Goal: Information Seeking & Learning: Learn about a topic

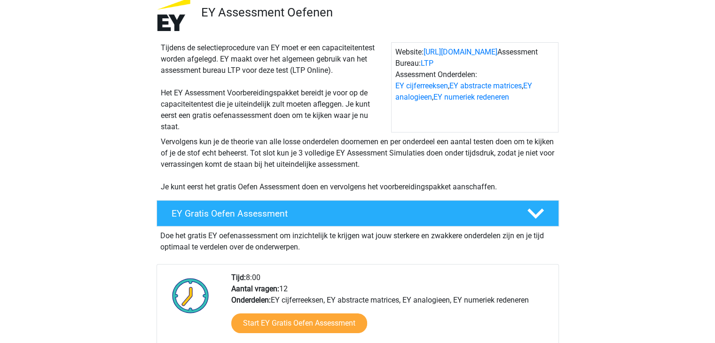
scroll to position [94, 0]
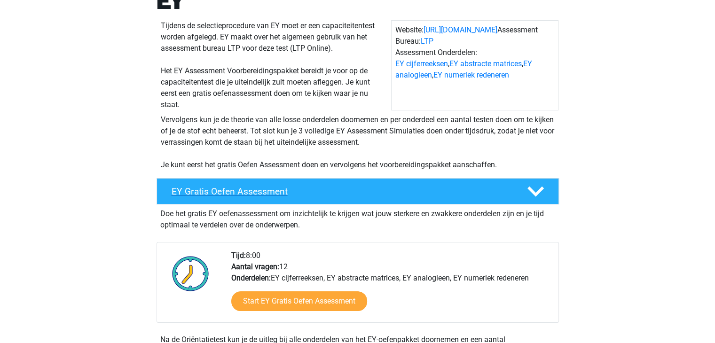
click at [536, 196] on icon at bounding box center [535, 191] width 16 height 16
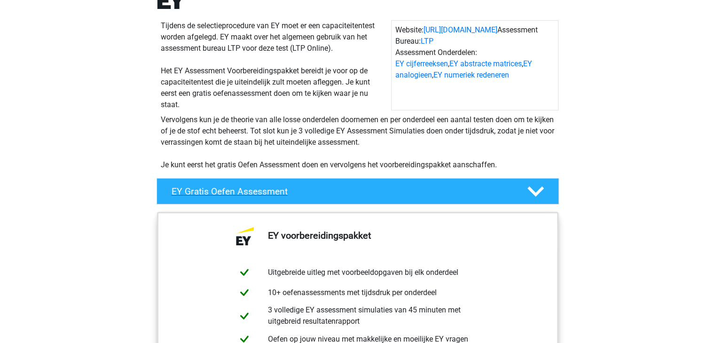
click at [534, 187] on icon at bounding box center [535, 191] width 16 height 16
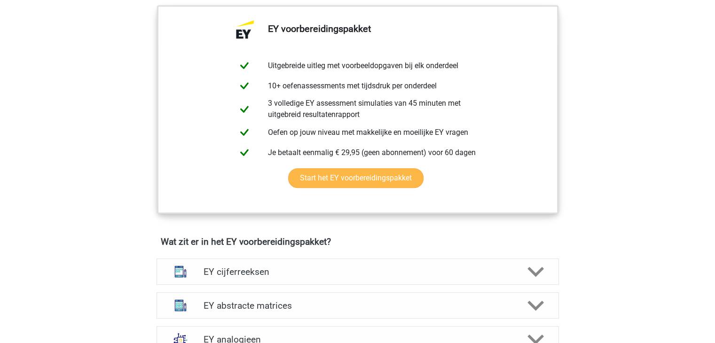
scroll to position [517, 0]
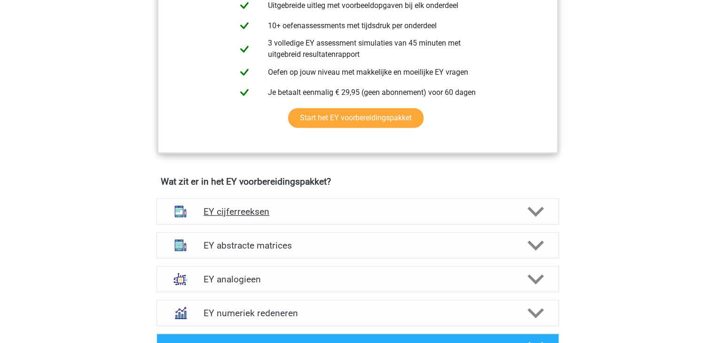
click at [536, 209] on icon at bounding box center [535, 212] width 16 height 16
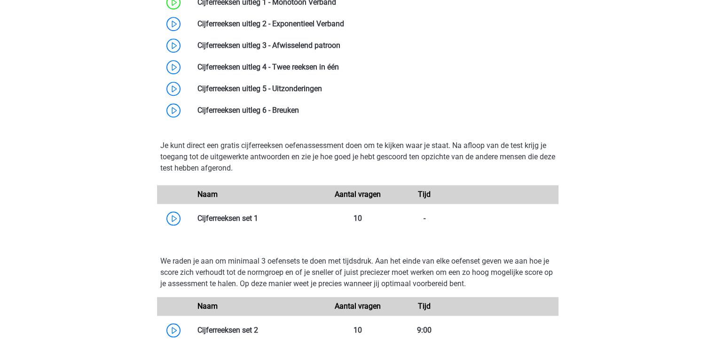
scroll to position [564, 0]
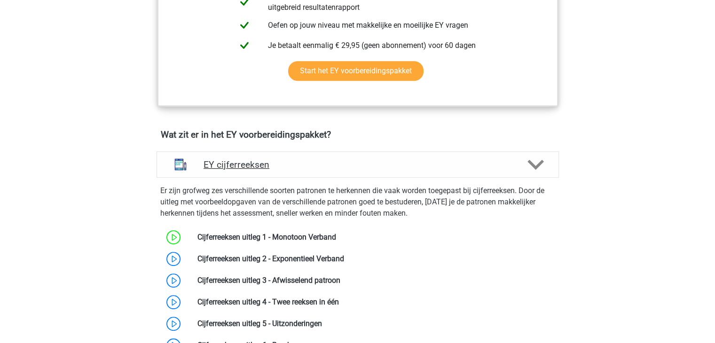
click at [538, 162] on icon at bounding box center [535, 165] width 16 height 16
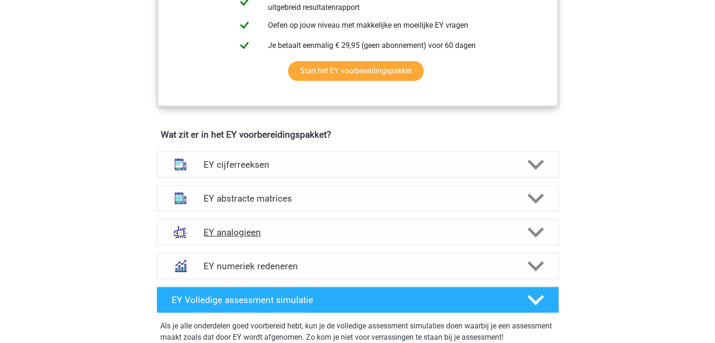
click at [533, 231] on polygon at bounding box center [535, 232] width 16 height 10
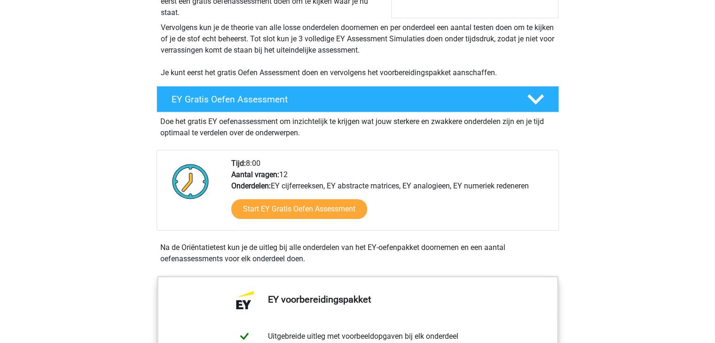
scroll to position [188, 0]
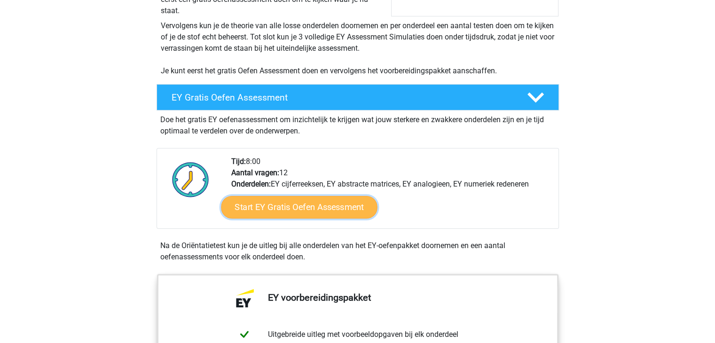
click at [333, 212] on link "Start EY Gratis Oefen Assessment" at bounding box center [299, 207] width 156 height 23
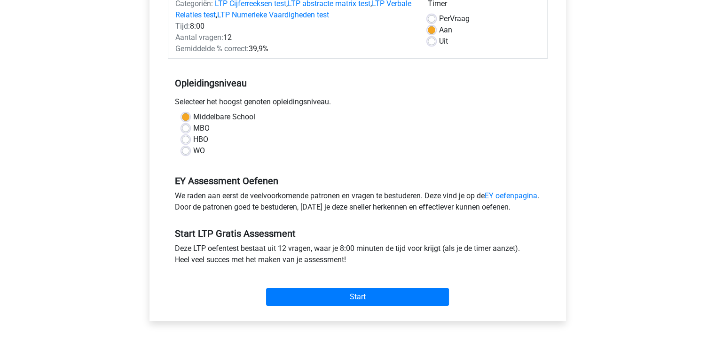
scroll to position [188, 0]
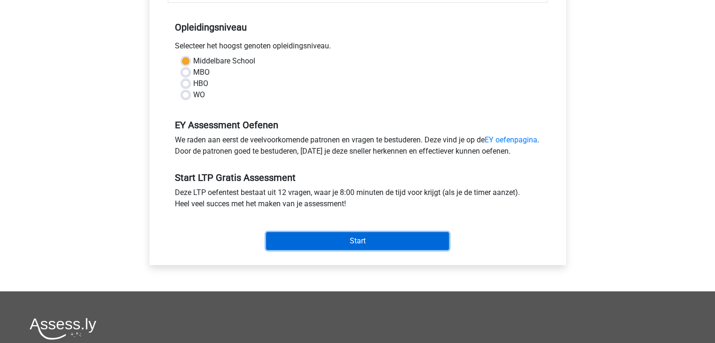
click at [342, 250] on input "Start" at bounding box center [357, 241] width 183 height 18
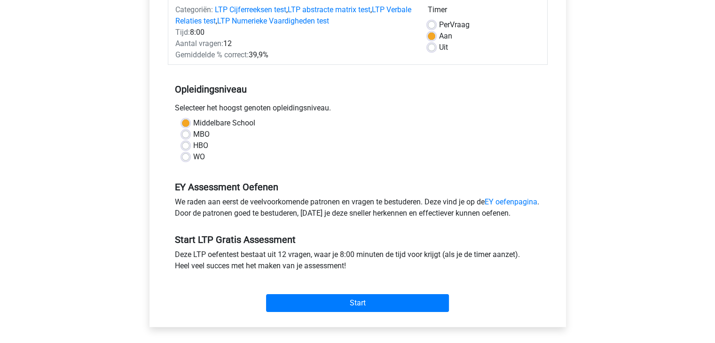
scroll to position [0, 0]
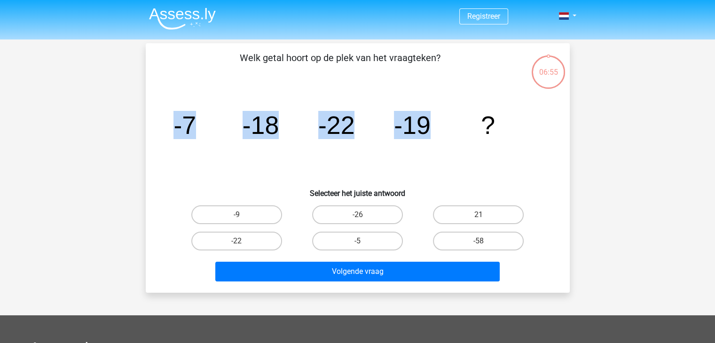
drag, startPoint x: 184, startPoint y: 123, endPoint x: 462, endPoint y: 129, distance: 278.3
click at [467, 128] on div "image/svg+xml -7 -18 -22 -19 ?" at bounding box center [358, 133] width 394 height 95
copy g "-7 -18 -22 -19"
click at [451, 121] on icon "image/svg+xml -7 -18 -22 -19 ?" at bounding box center [357, 133] width 379 height 95
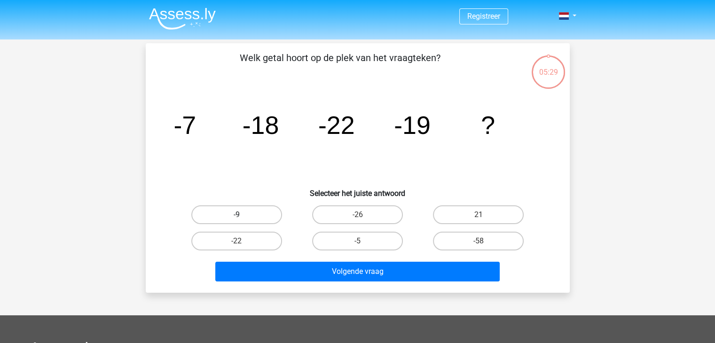
click at [261, 211] on label "-9" at bounding box center [236, 214] width 91 height 19
click at [243, 215] on input "-9" at bounding box center [239, 218] width 6 height 6
radio input "true"
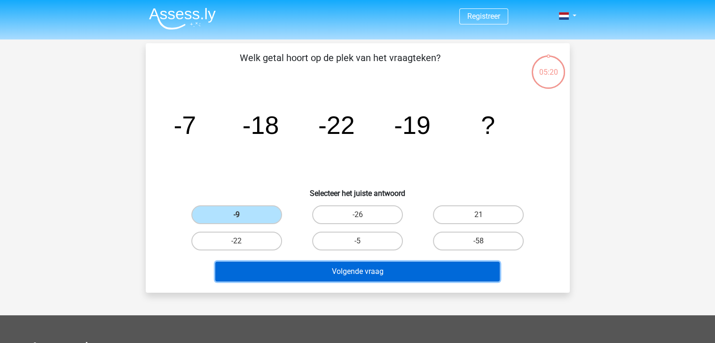
click at [265, 274] on button "Volgende vraag" at bounding box center [357, 272] width 284 height 20
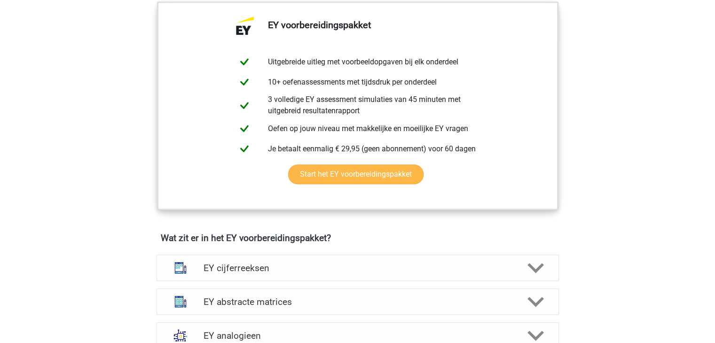
scroll to position [611, 0]
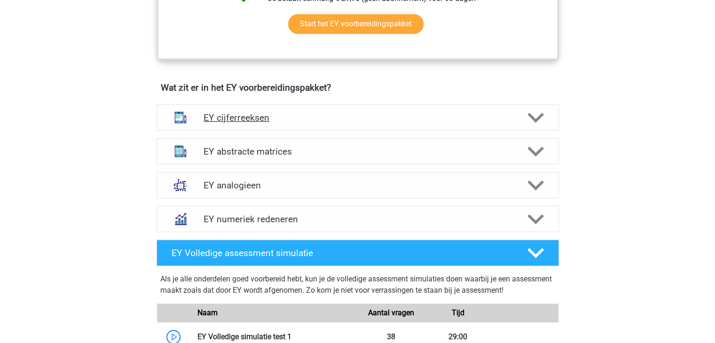
click at [510, 114] on h4 "EY cijferreeksen" at bounding box center [358, 117] width 308 height 11
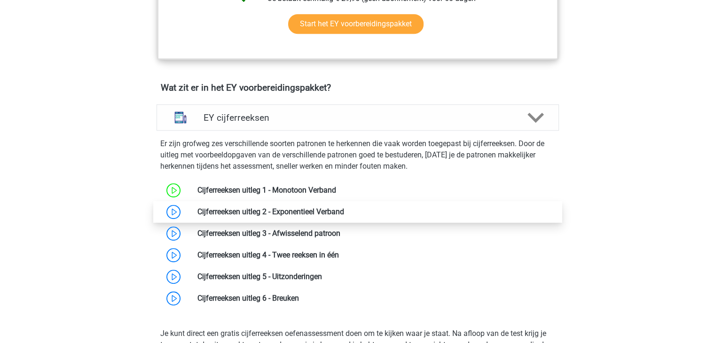
click at [344, 211] on link at bounding box center [344, 211] width 0 height 9
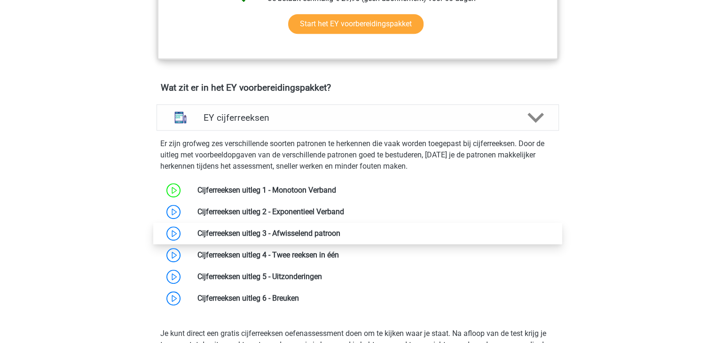
scroll to position [658, 0]
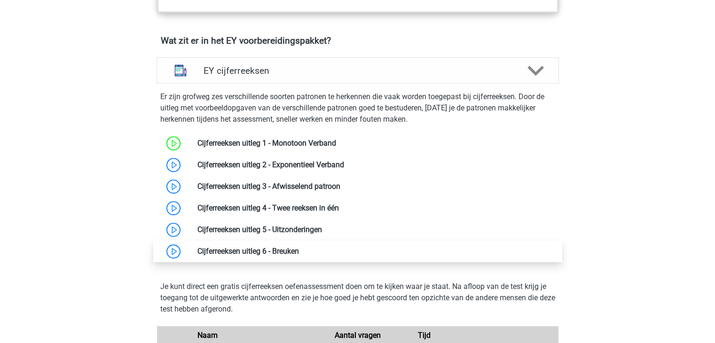
click at [299, 252] on link at bounding box center [299, 251] width 0 height 9
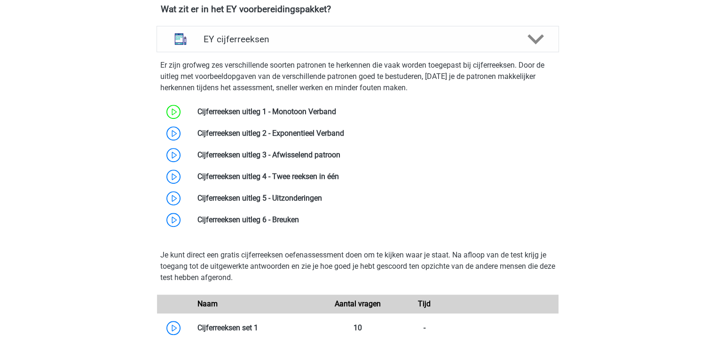
scroll to position [611, 0]
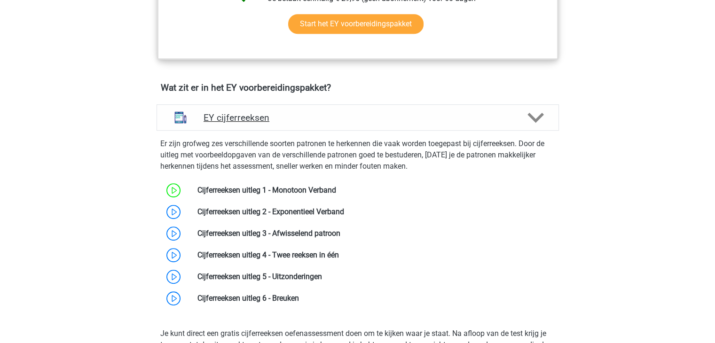
click at [534, 125] on icon at bounding box center [535, 118] width 16 height 16
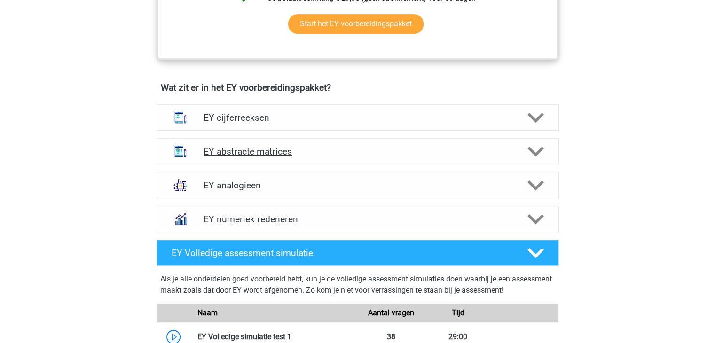
click at [535, 149] on icon at bounding box center [535, 151] width 16 height 16
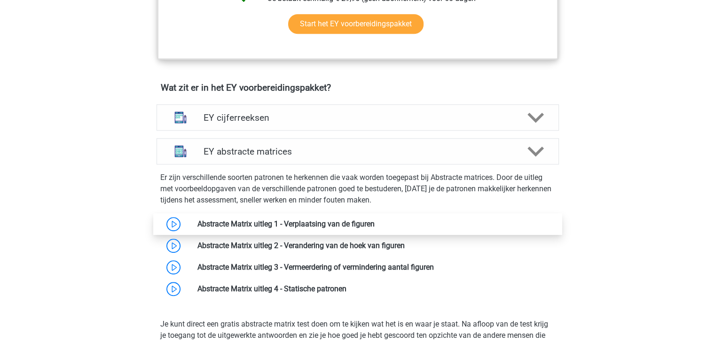
click at [375, 227] on link at bounding box center [375, 223] width 0 height 9
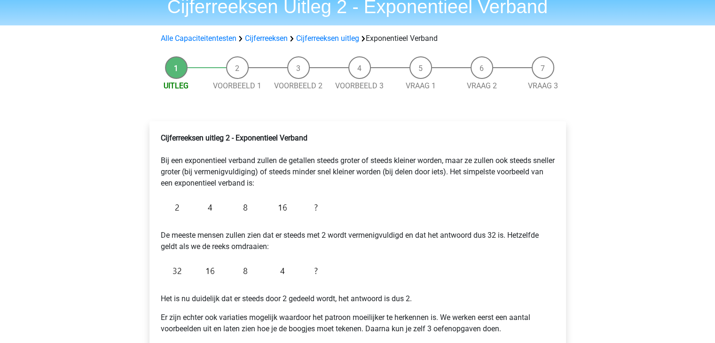
scroll to position [94, 0]
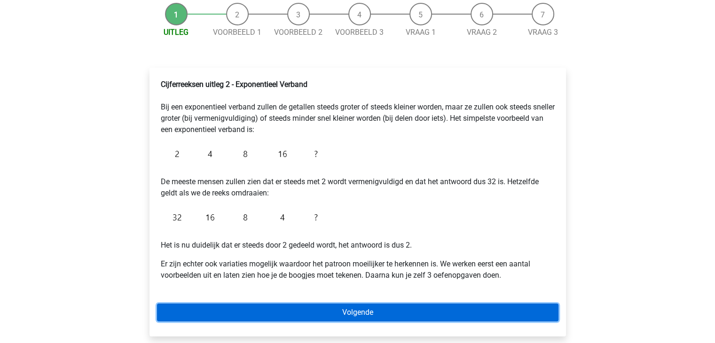
click at [347, 316] on link "Volgende" at bounding box center [357, 313] width 401 height 18
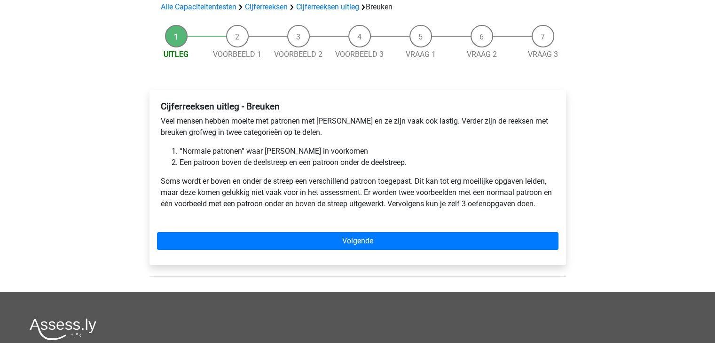
scroll to position [94, 0]
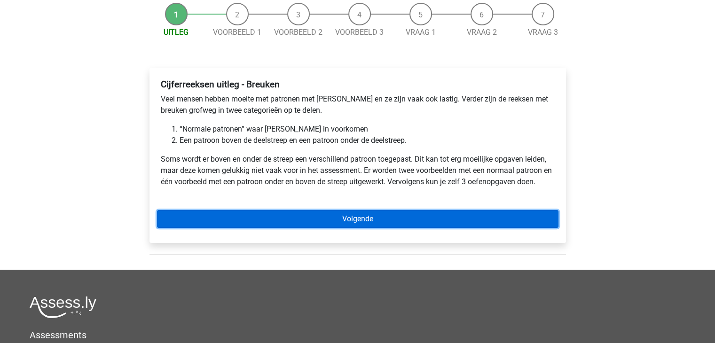
click at [309, 222] on link "Volgende" at bounding box center [357, 219] width 401 height 18
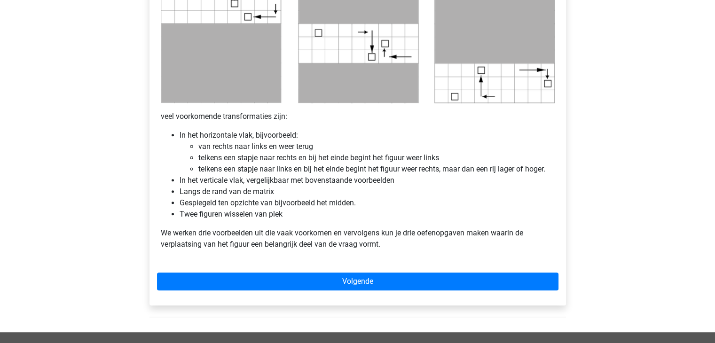
scroll to position [564, 0]
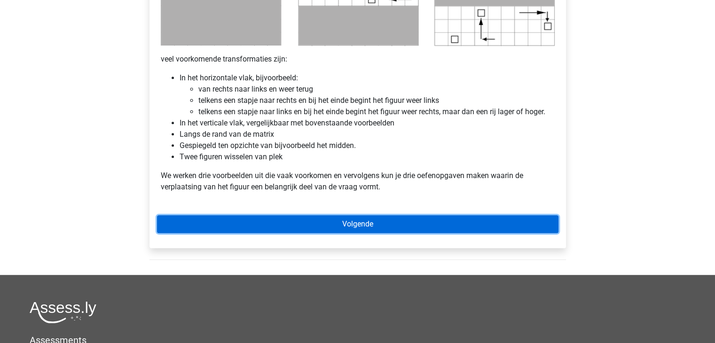
click at [314, 220] on link "Volgende" at bounding box center [357, 224] width 401 height 18
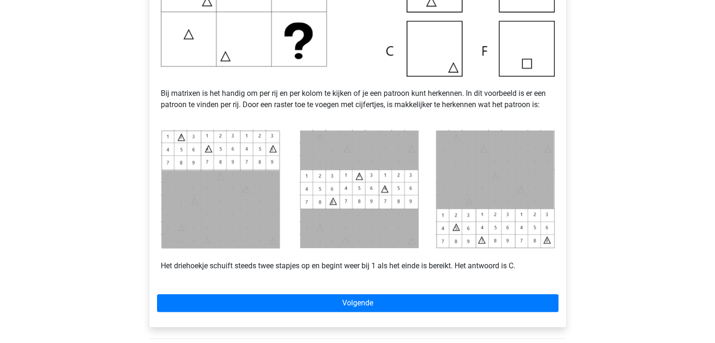
scroll to position [329, 0]
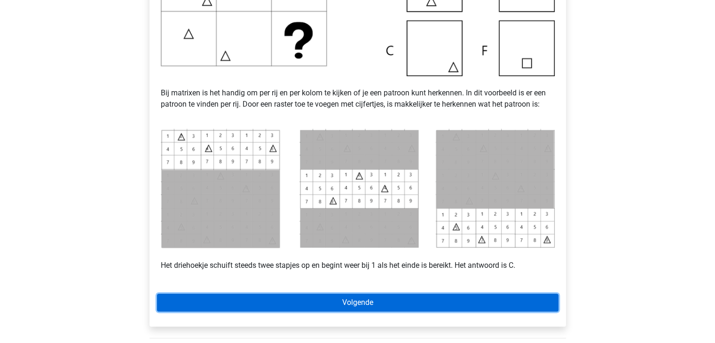
click at [364, 298] on link "Volgende" at bounding box center [357, 303] width 401 height 18
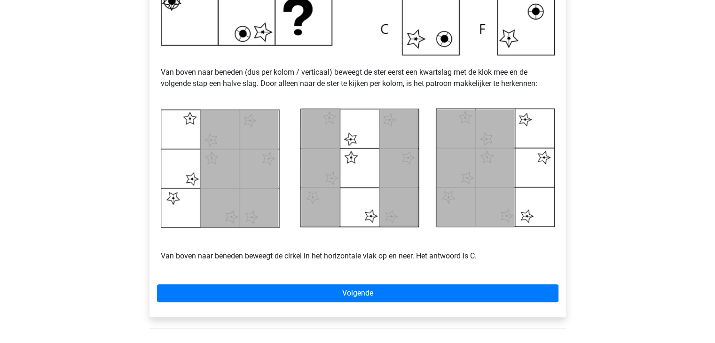
scroll to position [376, 0]
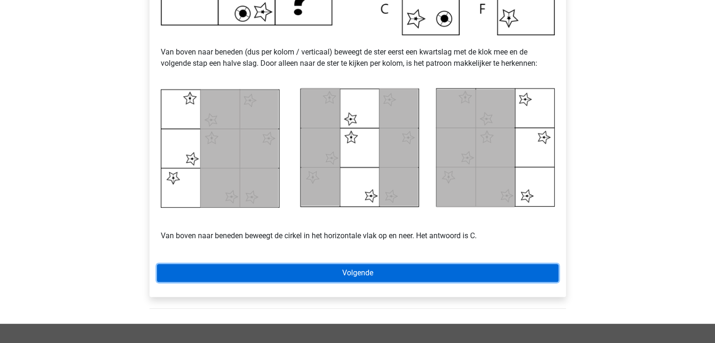
click at [261, 270] on link "Volgende" at bounding box center [357, 273] width 401 height 18
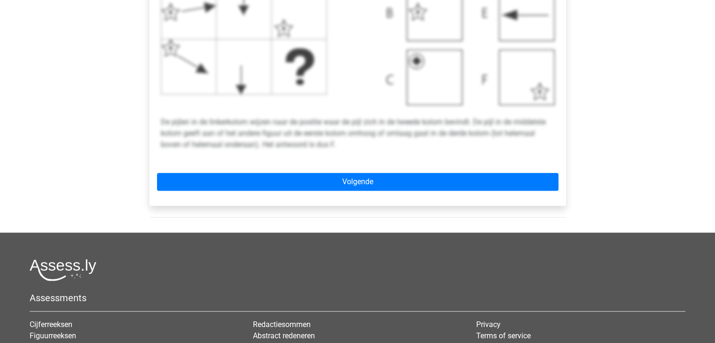
scroll to position [423, 0]
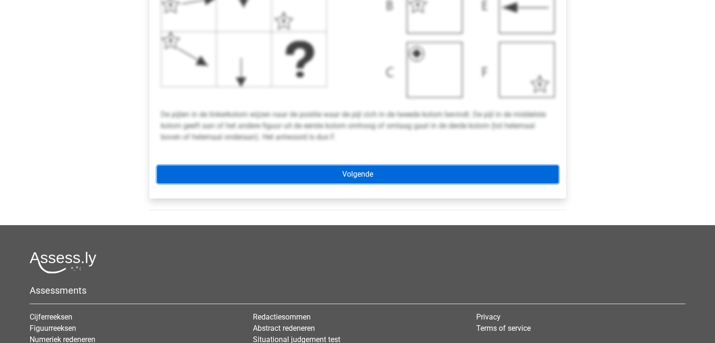
click at [340, 179] on link "Volgende" at bounding box center [357, 174] width 401 height 18
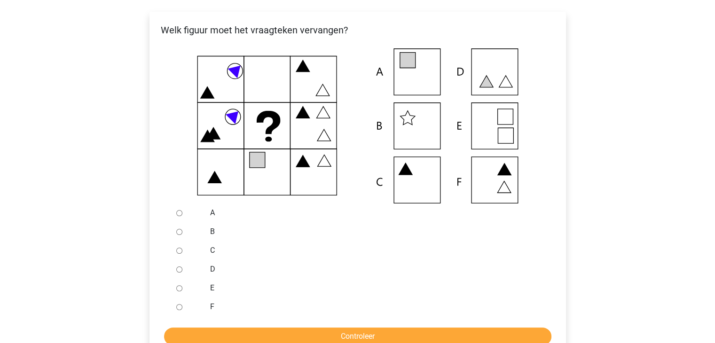
scroll to position [188, 0]
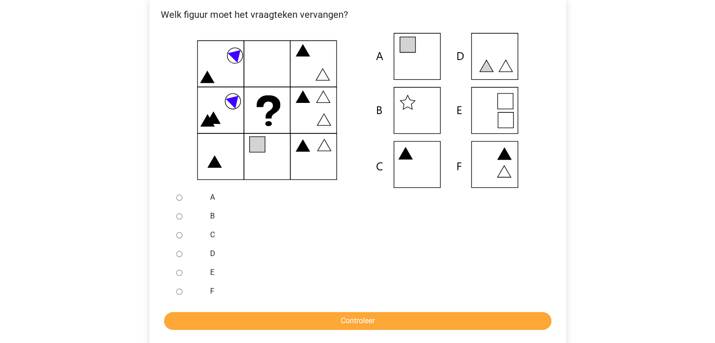
click at [177, 197] on input "A" at bounding box center [179, 198] width 6 height 6
radio input "true"
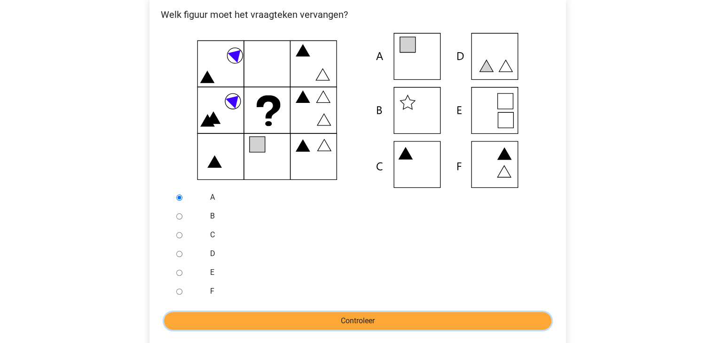
click at [233, 317] on input "Controleer" at bounding box center [357, 321] width 387 height 18
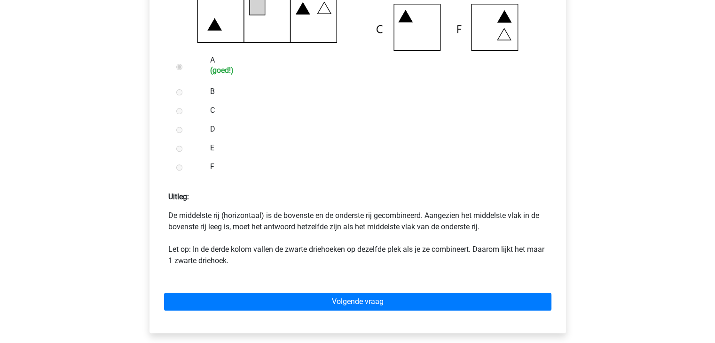
scroll to position [376, 0]
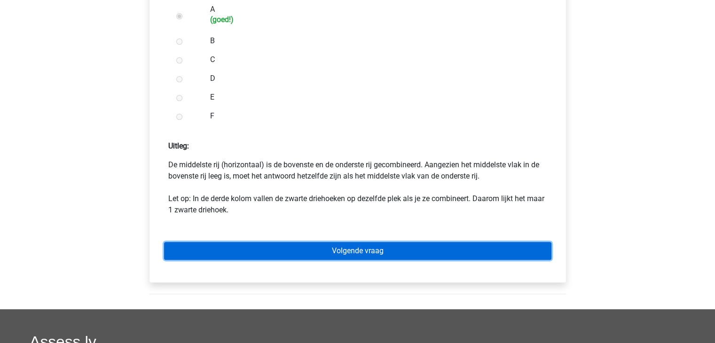
click at [394, 250] on link "Volgende vraag" at bounding box center [357, 251] width 387 height 18
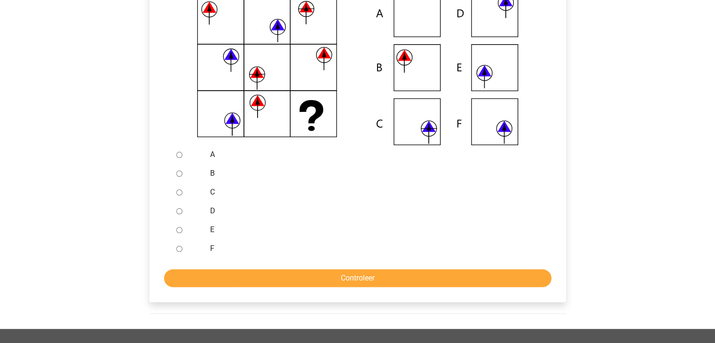
scroll to position [235, 0]
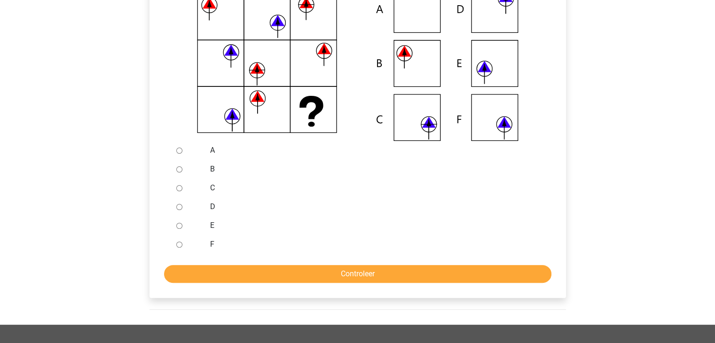
click at [178, 172] on input "B" at bounding box center [179, 169] width 6 height 6
radio input "true"
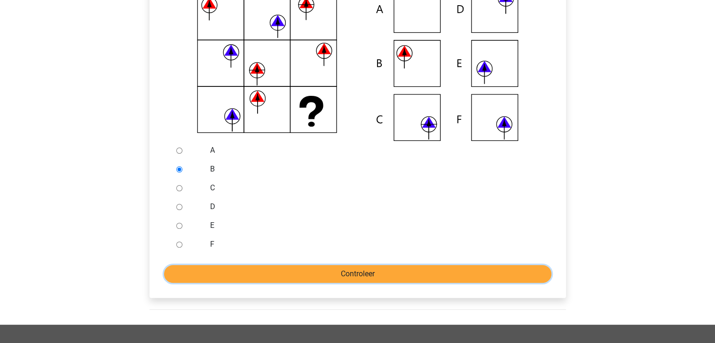
click at [220, 273] on input "Controleer" at bounding box center [357, 274] width 387 height 18
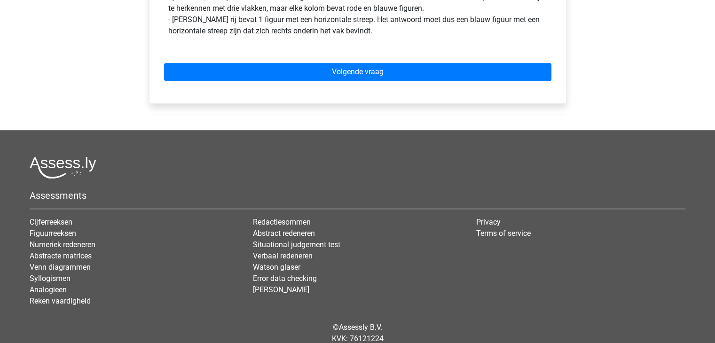
scroll to position [564, 0]
